Goal: Information Seeking & Learning: Find specific fact

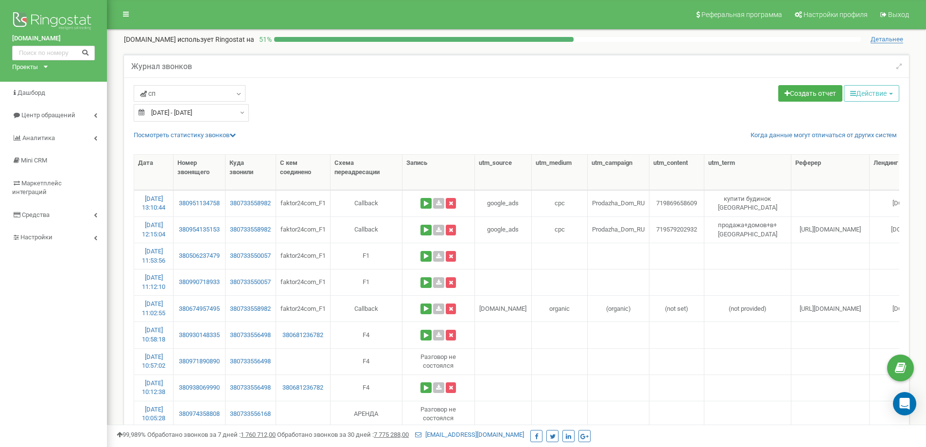
select select "50"
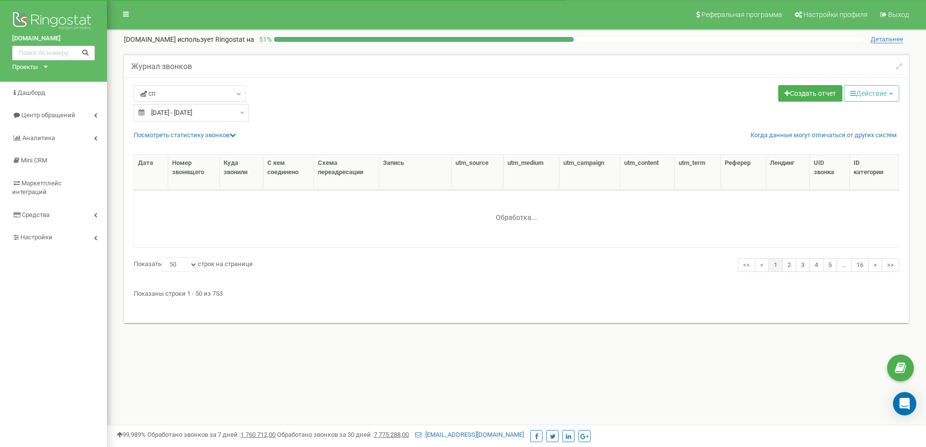
select select "50"
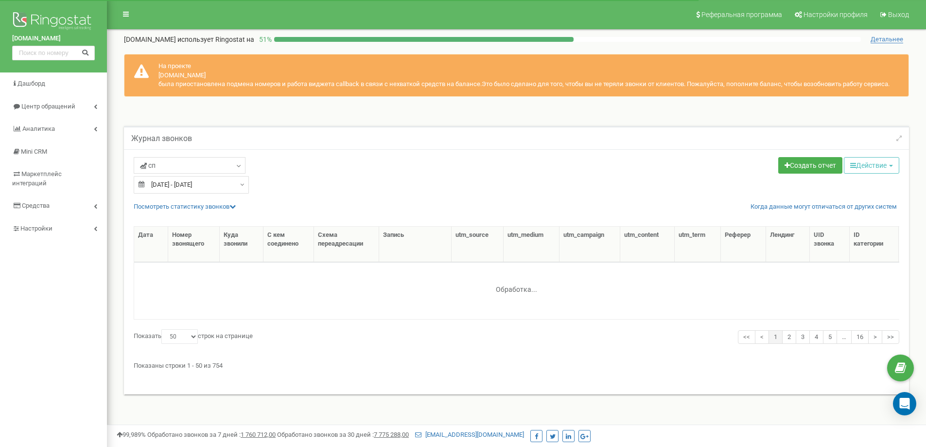
select select "50"
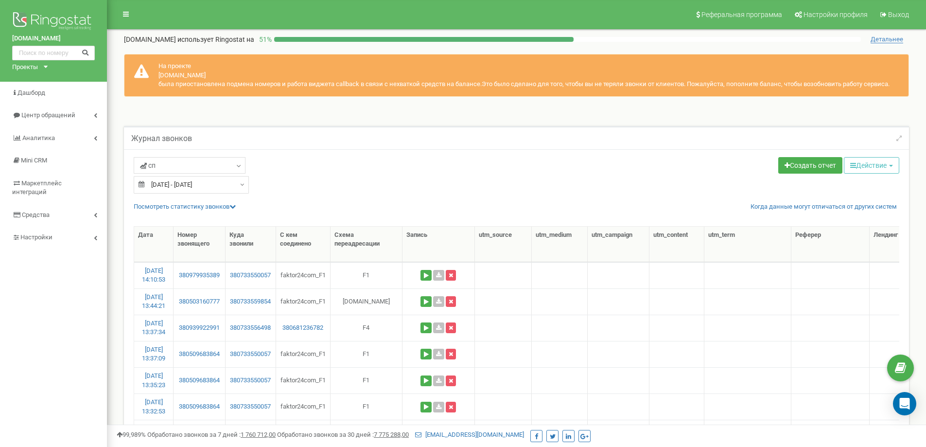
drag, startPoint x: 225, startPoint y: 270, endPoint x: 186, endPoint y: 281, distance: 40.9
click at [186, 281] on td "380979935389" at bounding box center [200, 275] width 52 height 26
copy link "0979935389"
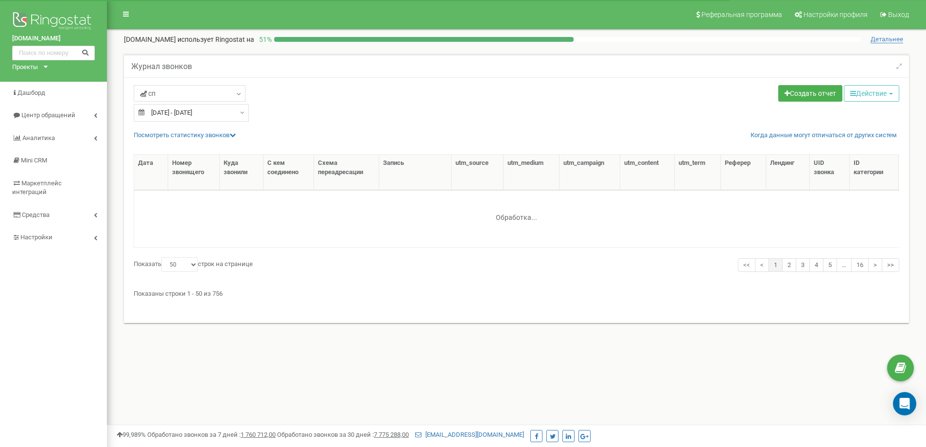
select select "50"
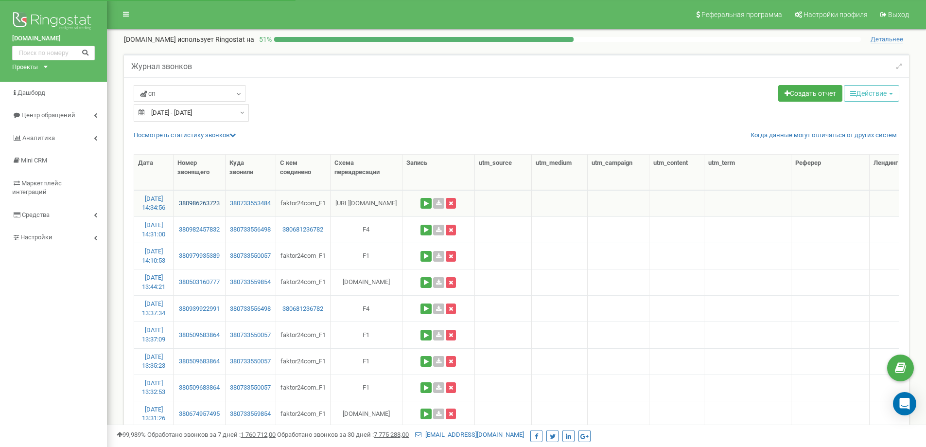
drag, startPoint x: 185, startPoint y: 201, endPoint x: 196, endPoint y: 201, distance: 11.7
click at [186, 201] on td "380986263723" at bounding box center [200, 203] width 52 height 26
